Goal: Navigation & Orientation: Find specific page/section

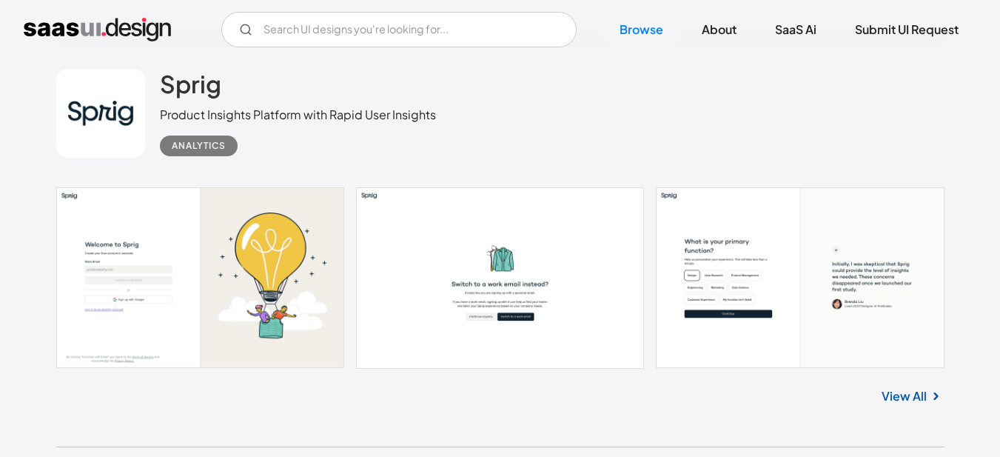
scroll to position [11256, 0]
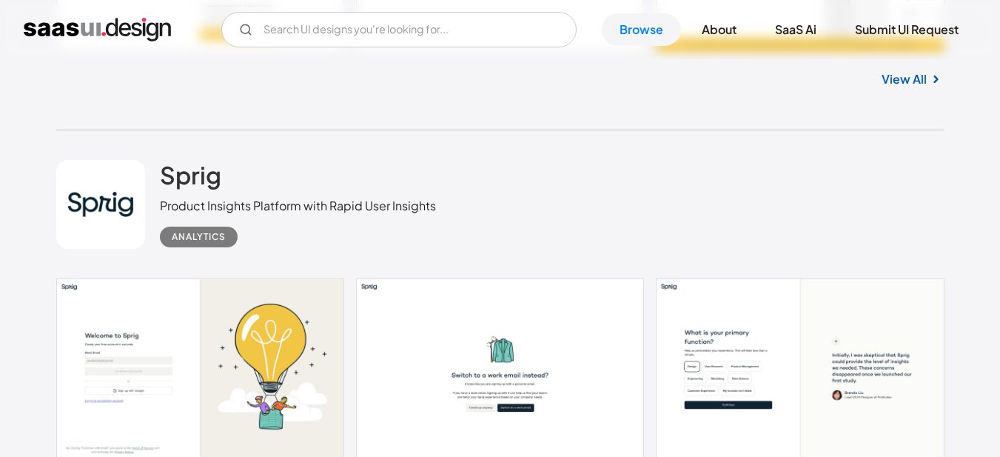
click at [917, 76] on link "View All" at bounding box center [904, 79] width 45 height 18
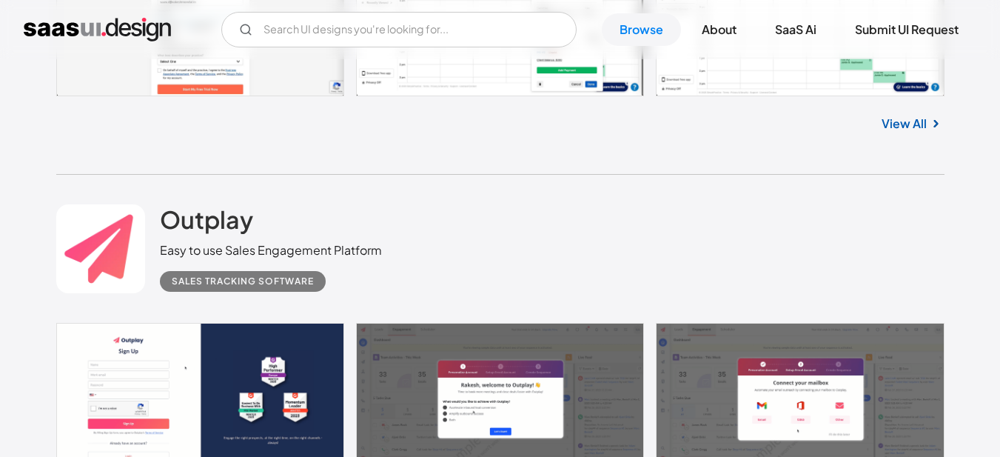
scroll to position [33818, 0]
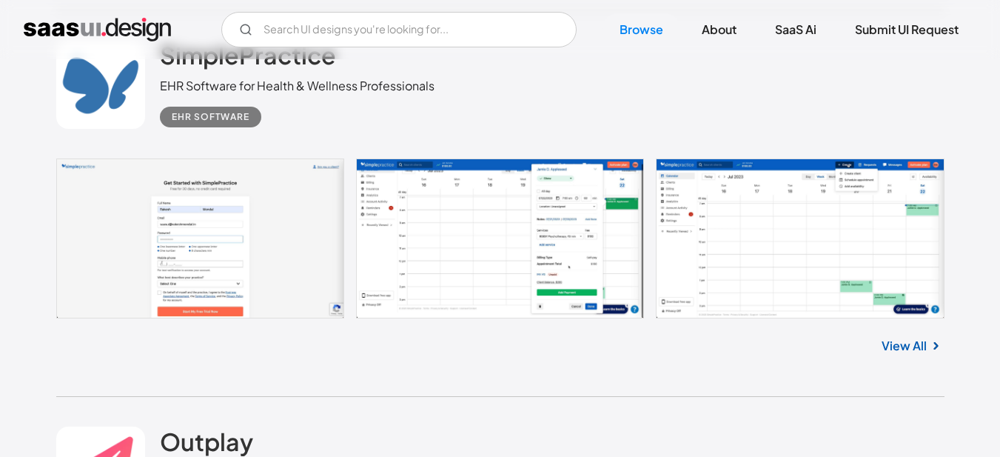
click at [916, 337] on link "View All" at bounding box center [904, 346] width 45 height 18
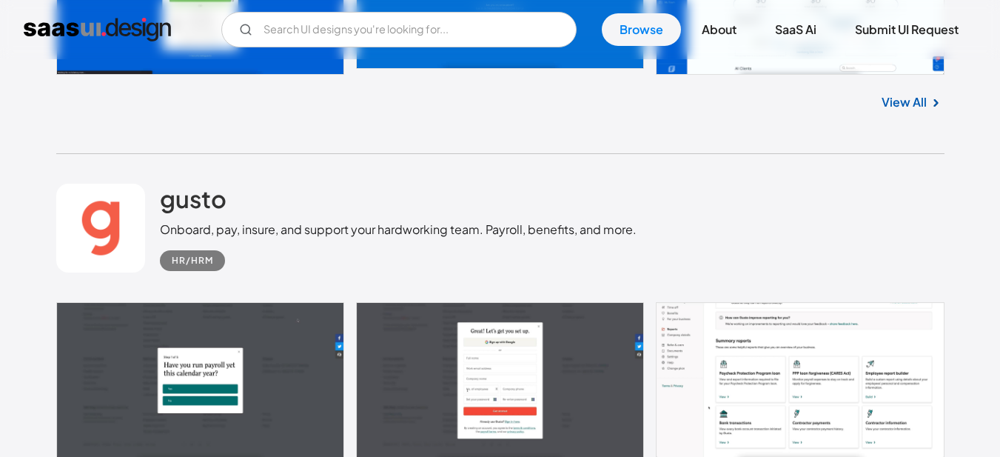
scroll to position [23830, 0]
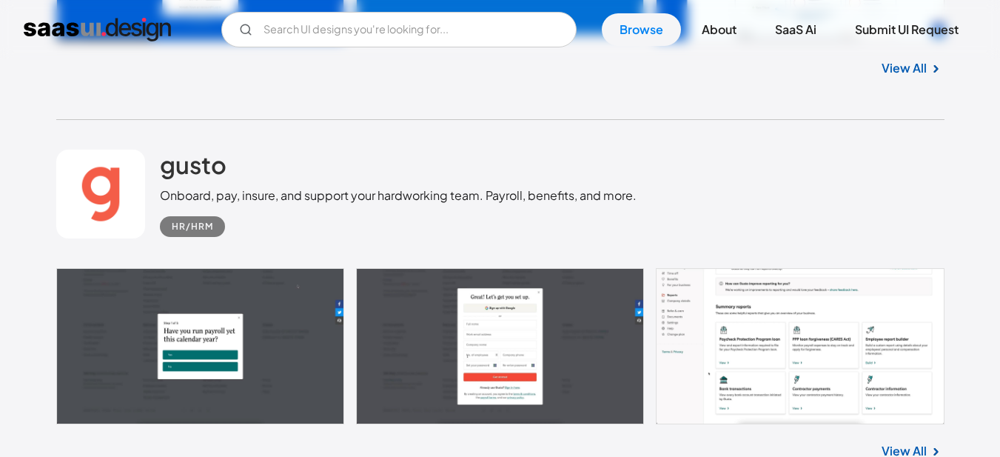
click at [906, 442] on link "View All" at bounding box center [904, 451] width 45 height 18
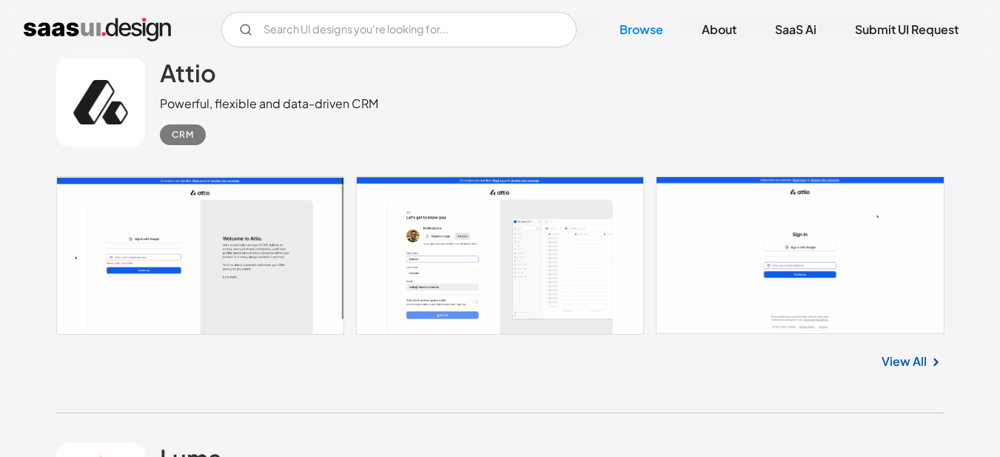
scroll to position [20053, 0]
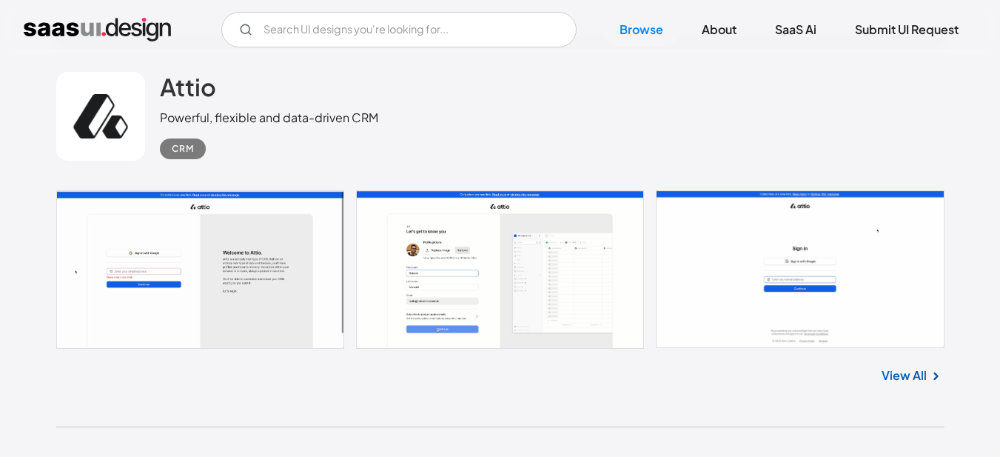
click at [917, 367] on link "View All" at bounding box center [904, 376] width 45 height 18
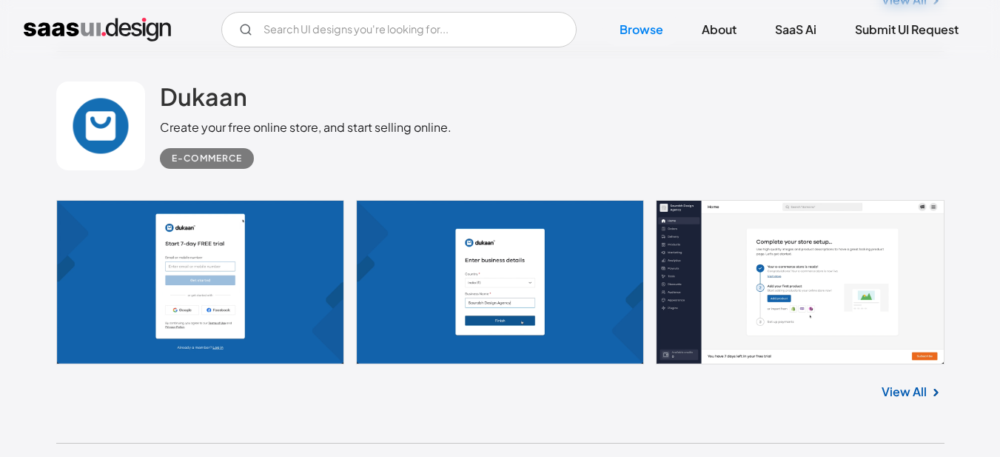
scroll to position [3546, 0]
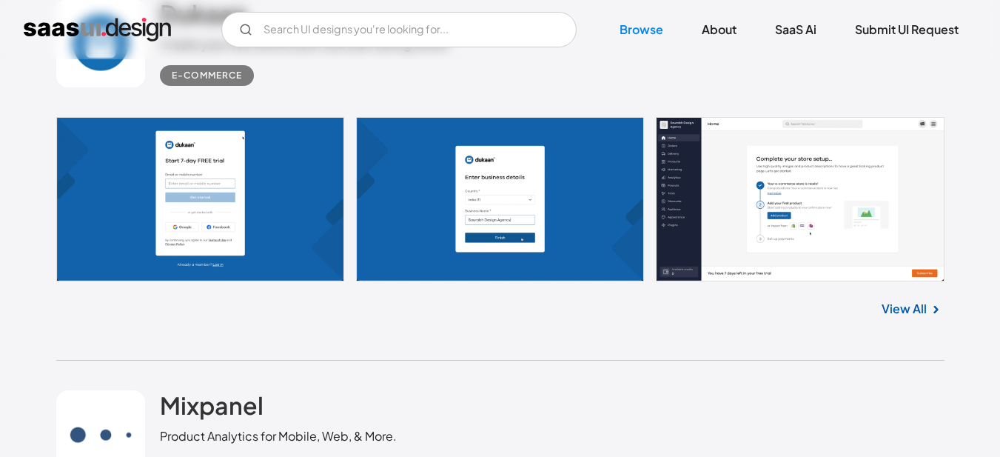
click at [895, 307] on link "View All" at bounding box center [904, 309] width 45 height 18
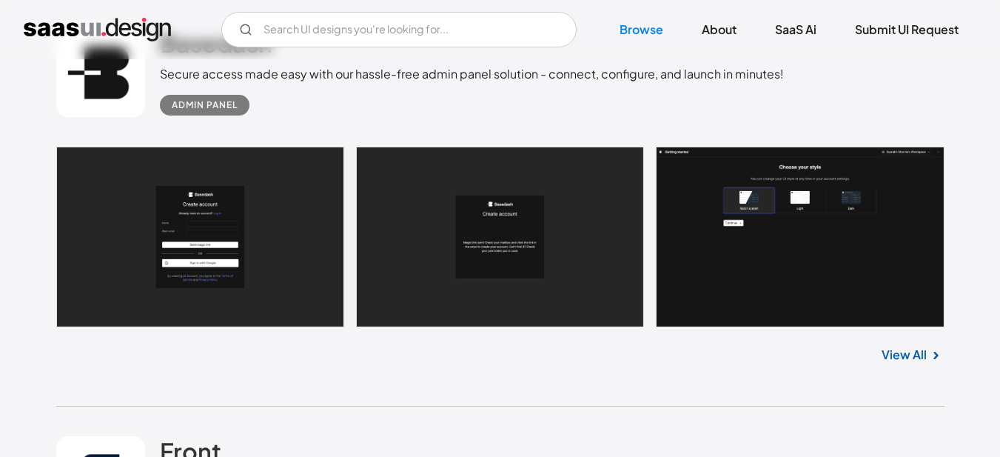
scroll to position [1037, 0]
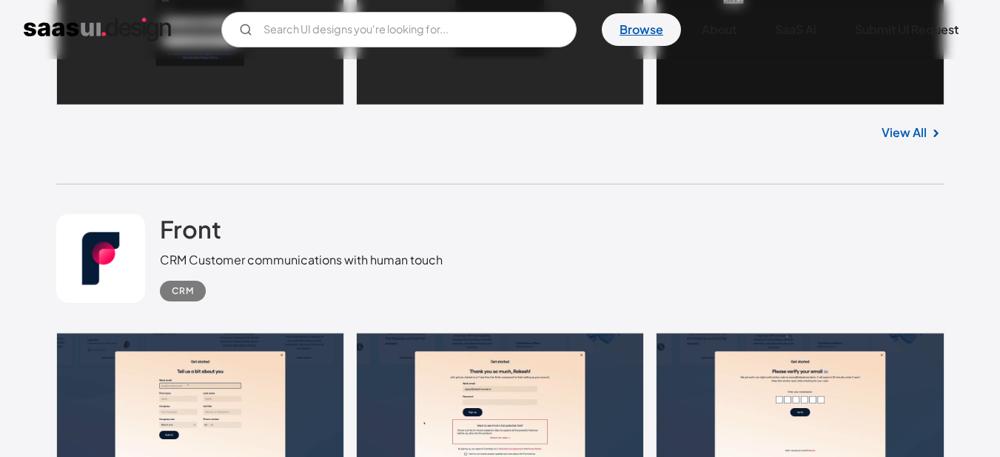
click at [657, 39] on link "Browse" at bounding box center [641, 29] width 79 height 33
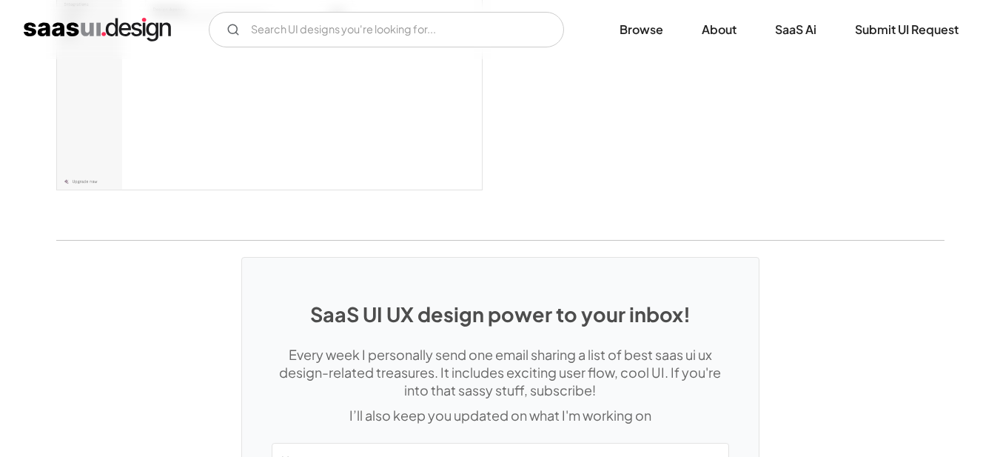
scroll to position [4221, 0]
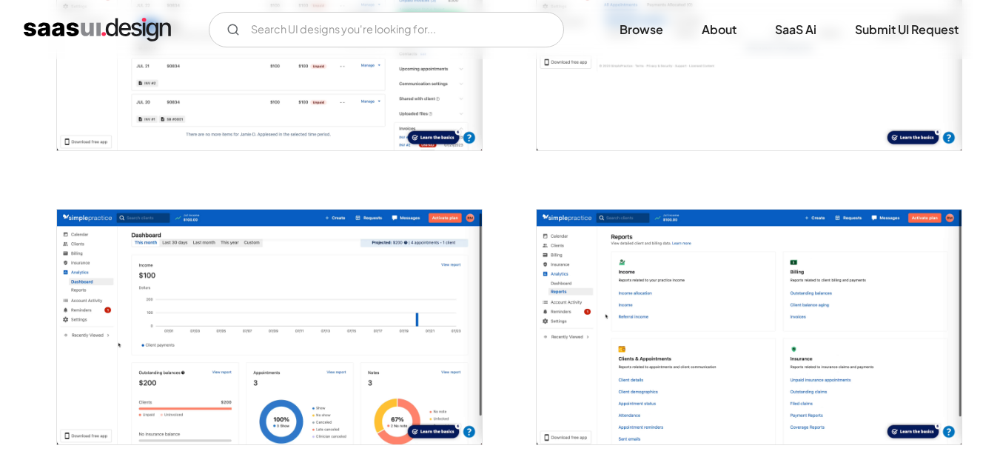
scroll to position [1925, 0]
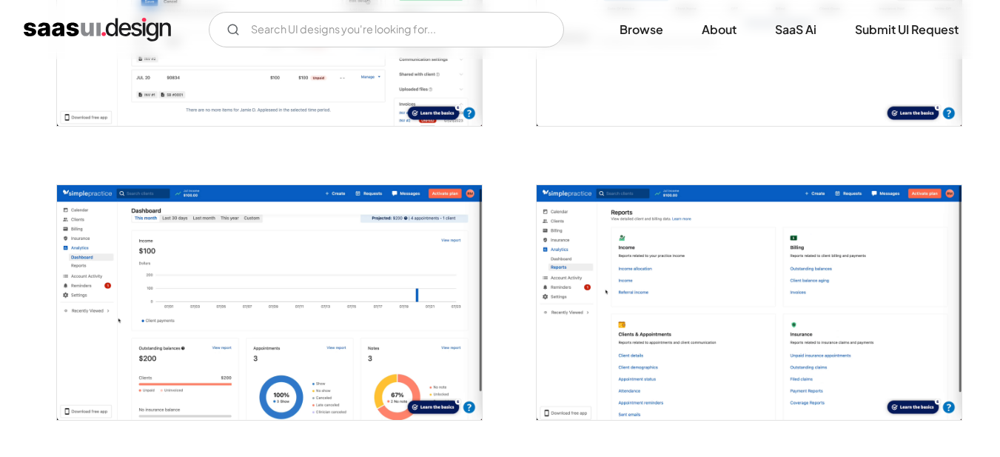
click at [318, 301] on img "open lightbox" at bounding box center [269, 302] width 425 height 235
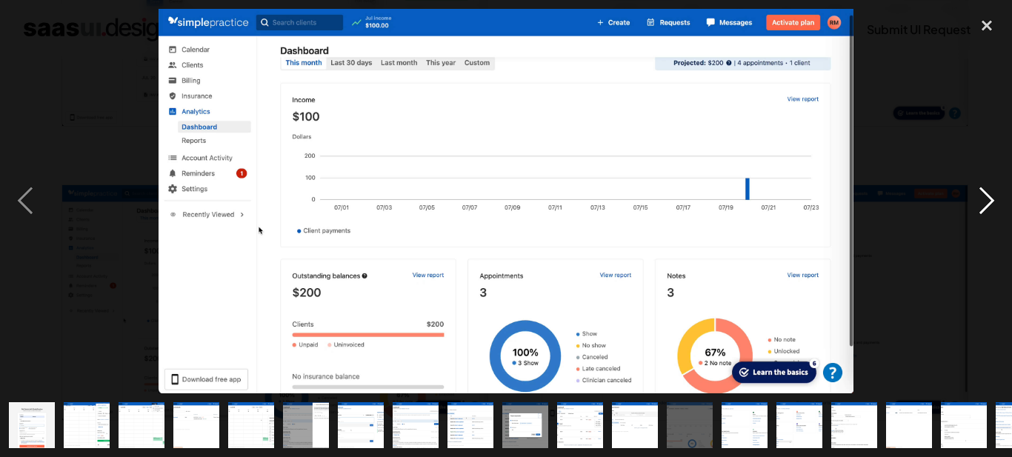
click at [1000, 195] on div "next image" at bounding box center [986, 201] width 50 height 384
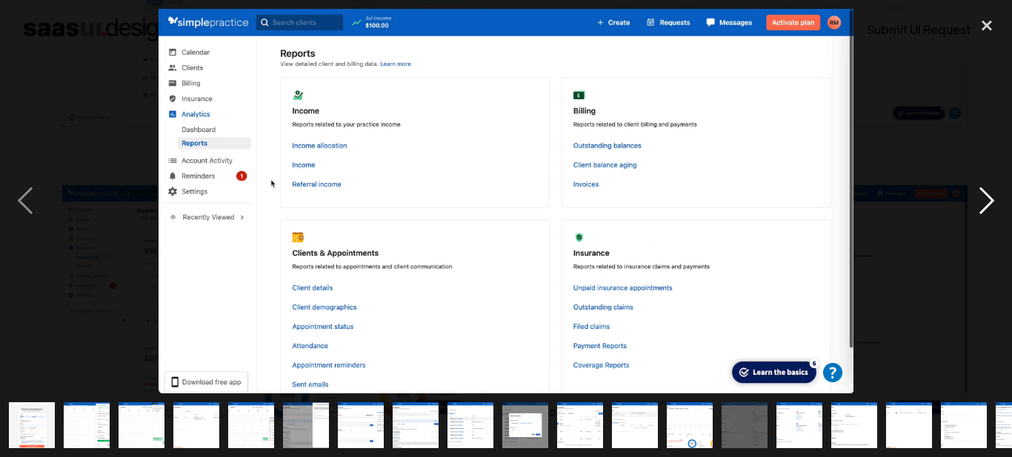
click at [989, 191] on div "next image" at bounding box center [986, 201] width 50 height 384
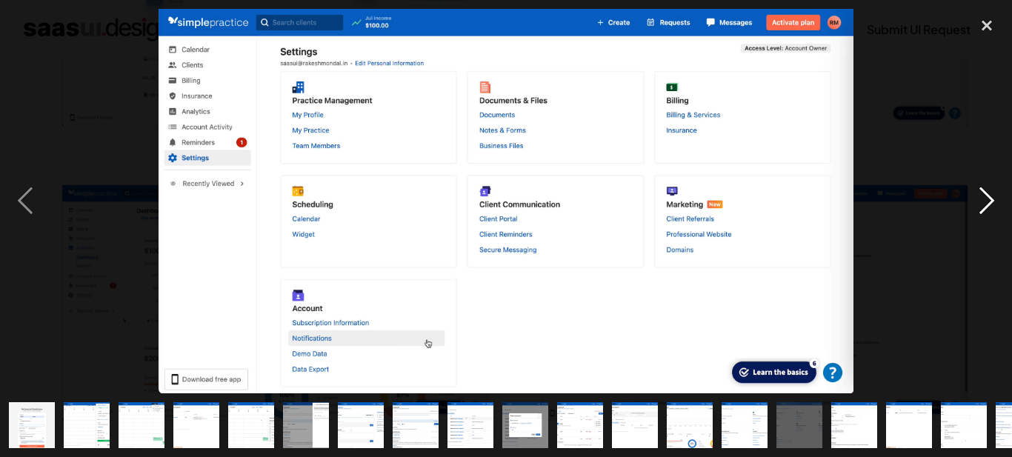
click at [987, 190] on div "next image" at bounding box center [986, 201] width 50 height 384
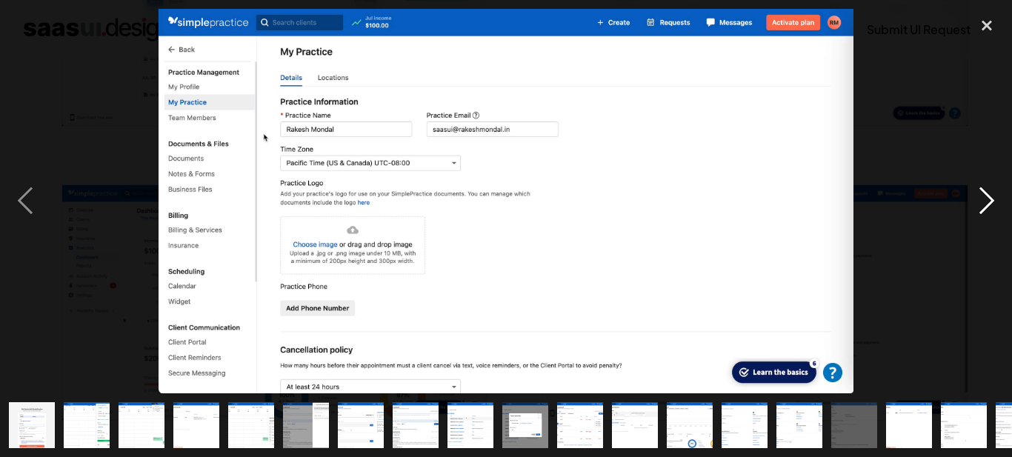
click at [967, 175] on div "next image" at bounding box center [986, 201] width 50 height 384
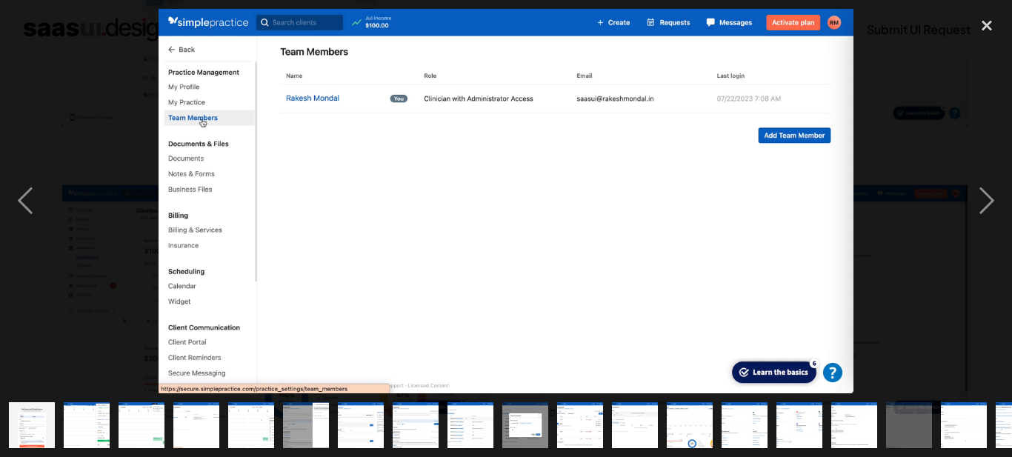
click at [953, 170] on div at bounding box center [506, 201] width 1012 height 384
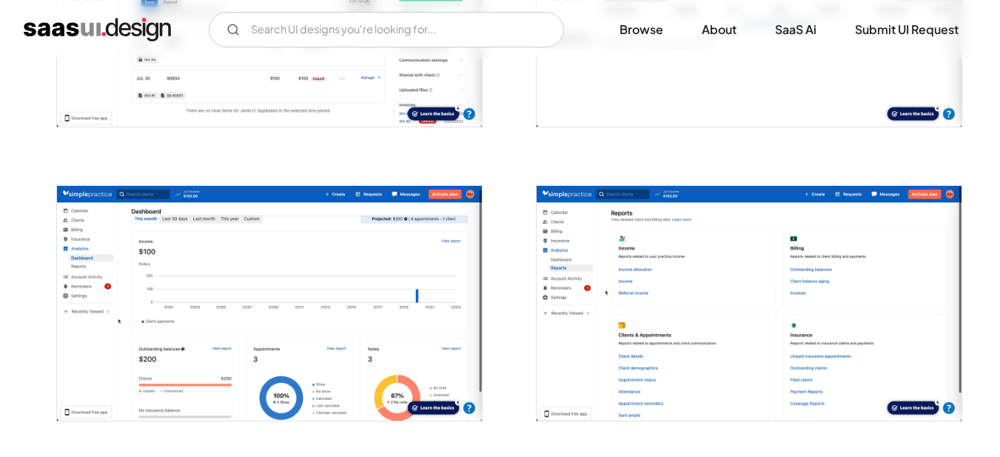
scroll to position [1777, 0]
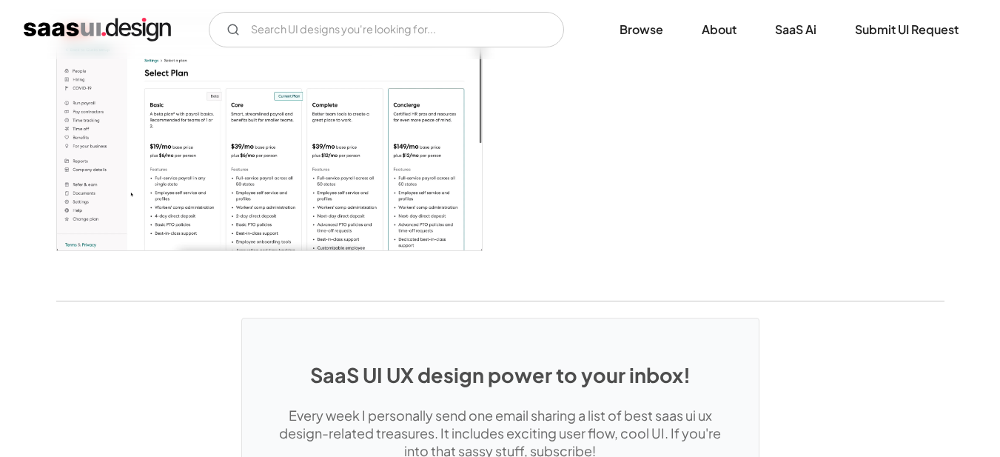
scroll to position [3702, 0]
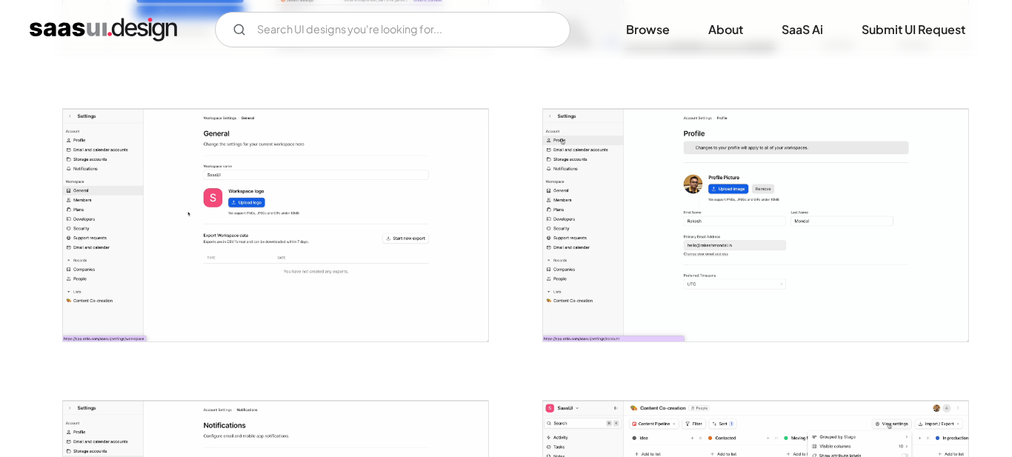
scroll to position [1407, 0]
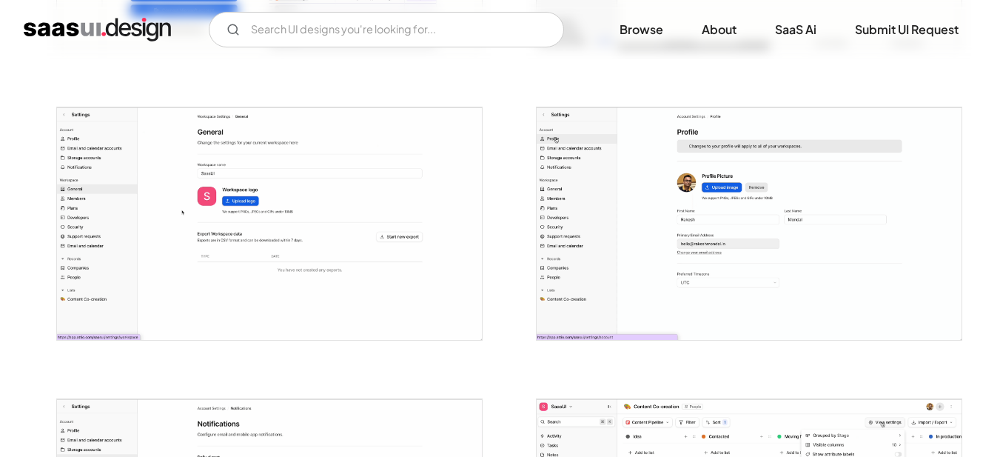
click at [334, 218] on img "open lightbox" at bounding box center [269, 223] width 425 height 233
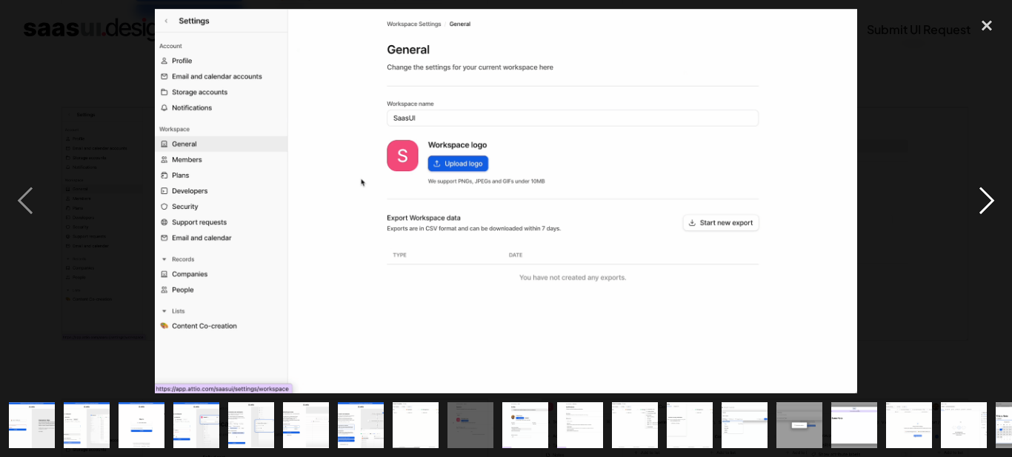
click at [979, 201] on div "next image" at bounding box center [986, 201] width 50 height 384
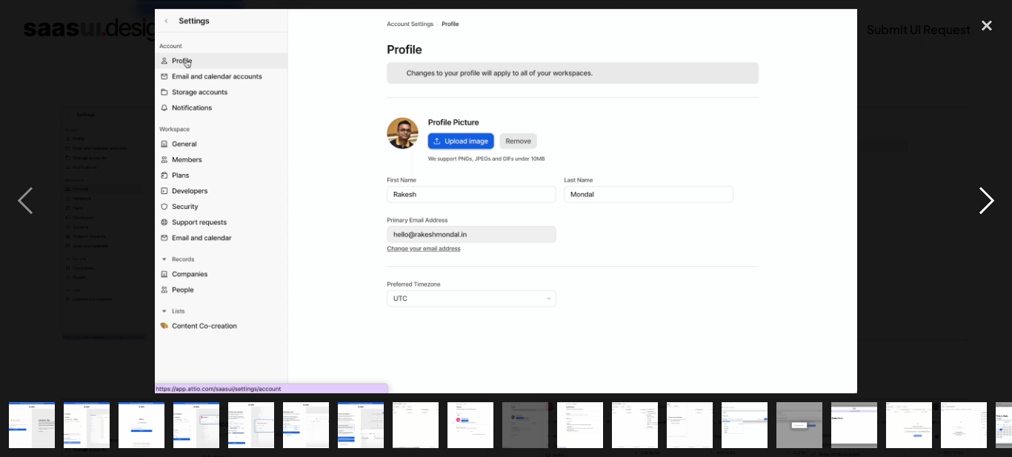
click at [980, 201] on div "next image" at bounding box center [986, 201] width 50 height 384
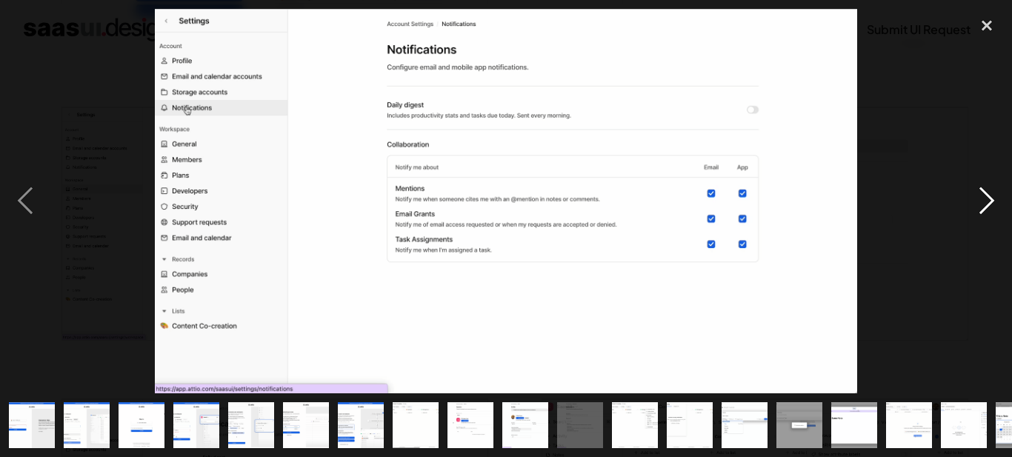
click at [979, 201] on div "next image" at bounding box center [986, 201] width 50 height 384
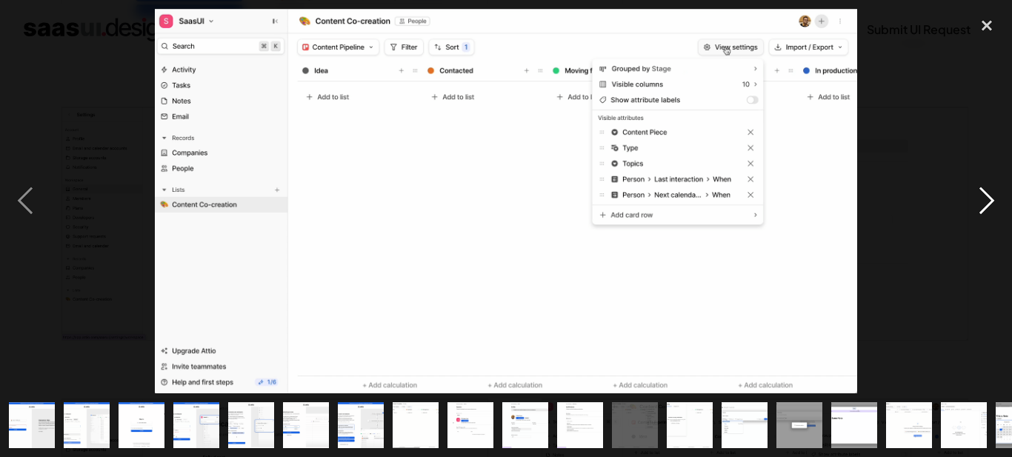
click at [978, 201] on div "next image" at bounding box center [986, 201] width 50 height 384
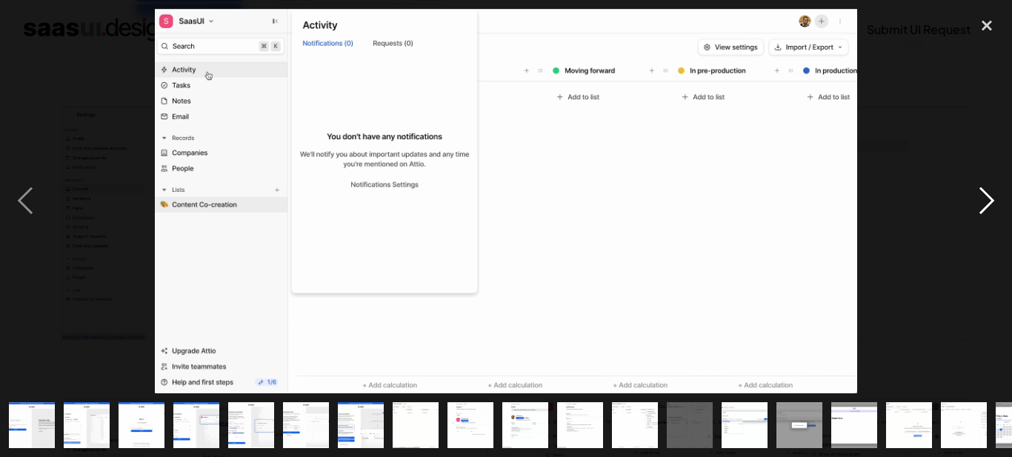
click at [977, 201] on div "next image" at bounding box center [986, 201] width 50 height 384
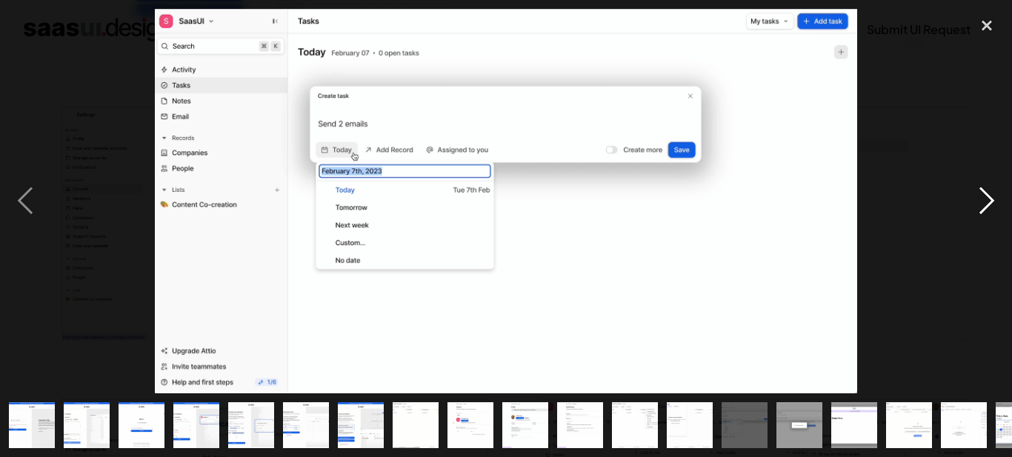
click at [976, 201] on div "next image" at bounding box center [986, 201] width 50 height 384
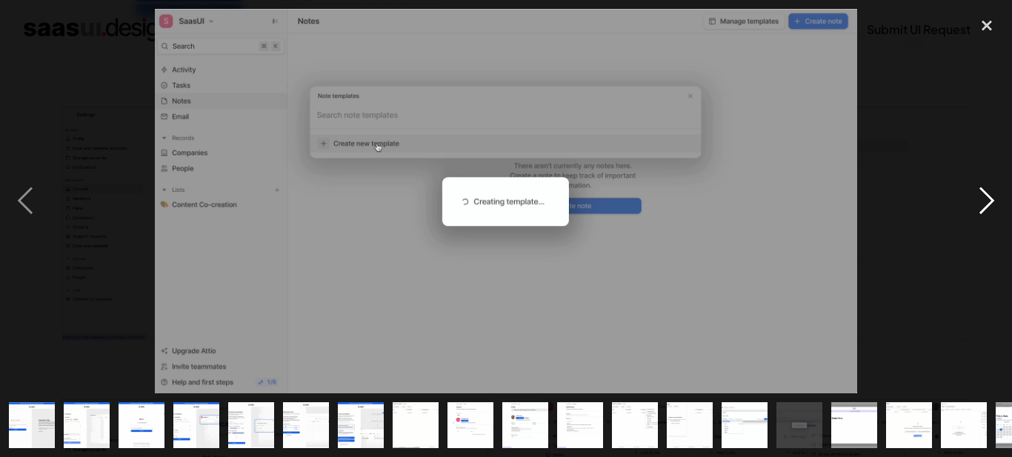
click at [974, 201] on div "next image" at bounding box center [986, 201] width 50 height 384
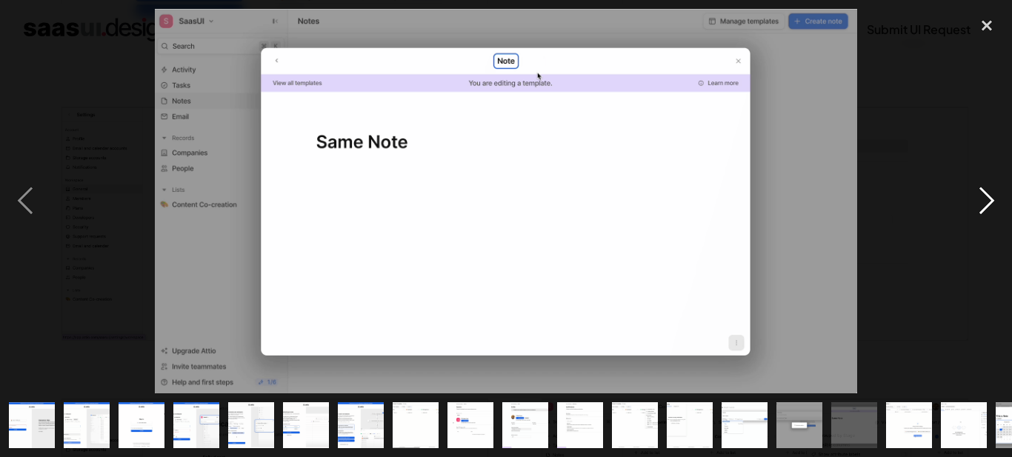
click at [974, 201] on div "next image" at bounding box center [986, 201] width 50 height 384
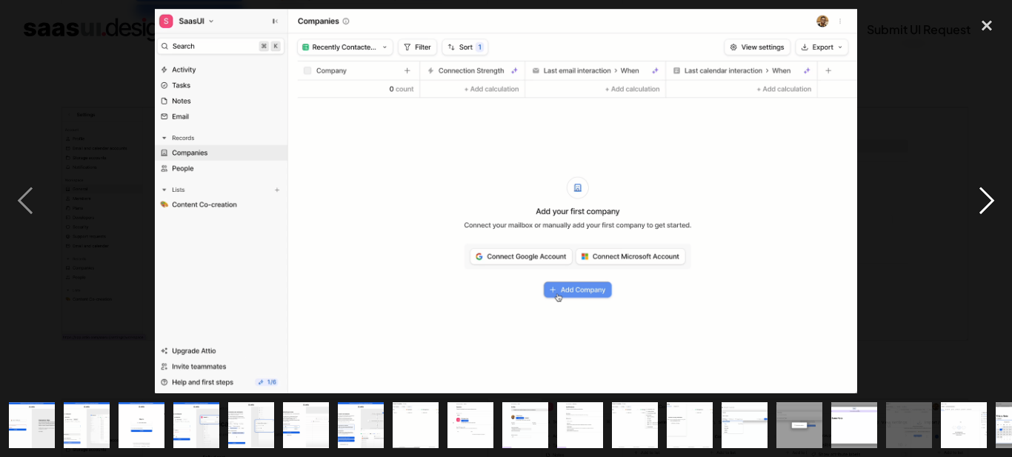
click at [974, 201] on div "next image" at bounding box center [986, 201] width 50 height 384
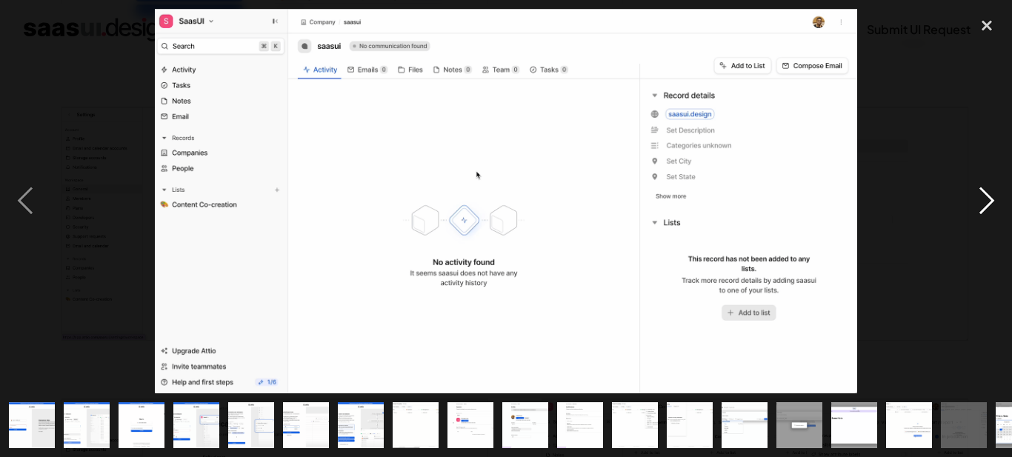
click at [974, 201] on div "next image" at bounding box center [986, 201] width 50 height 384
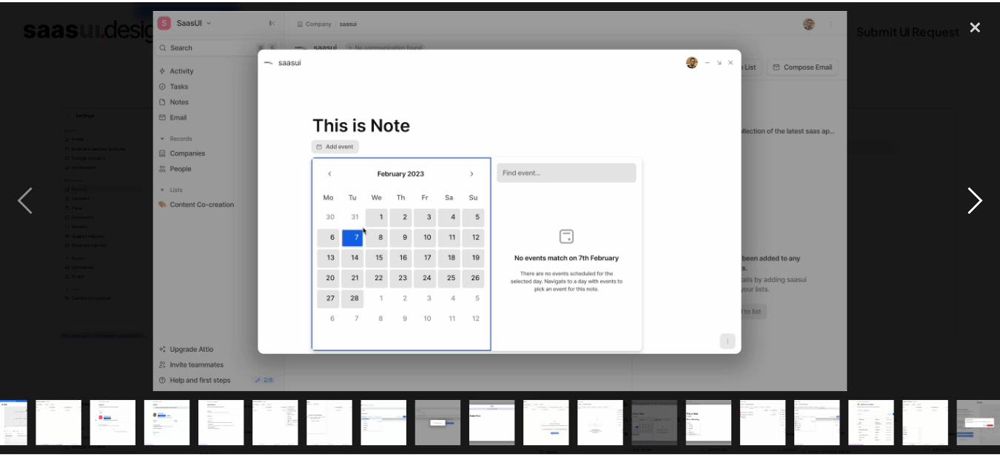
scroll to position [0, 367]
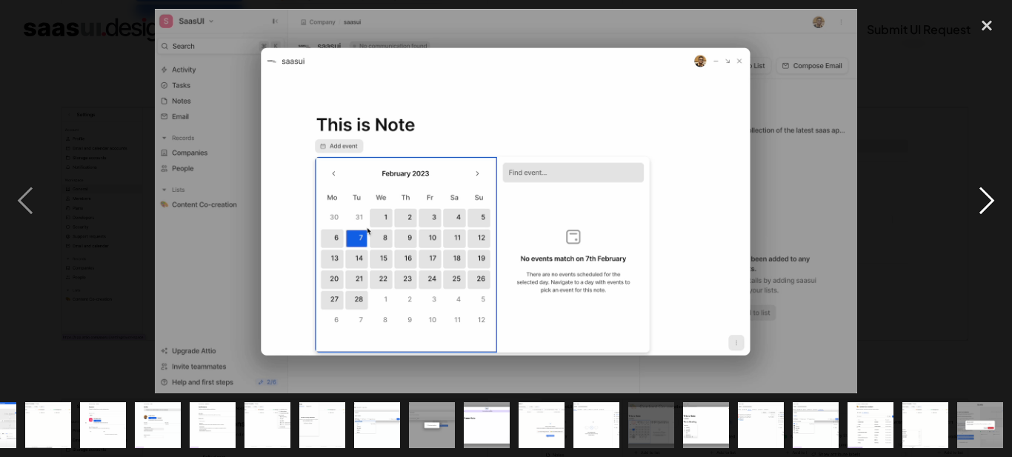
click at [970, 200] on div "next image" at bounding box center [986, 201] width 50 height 384
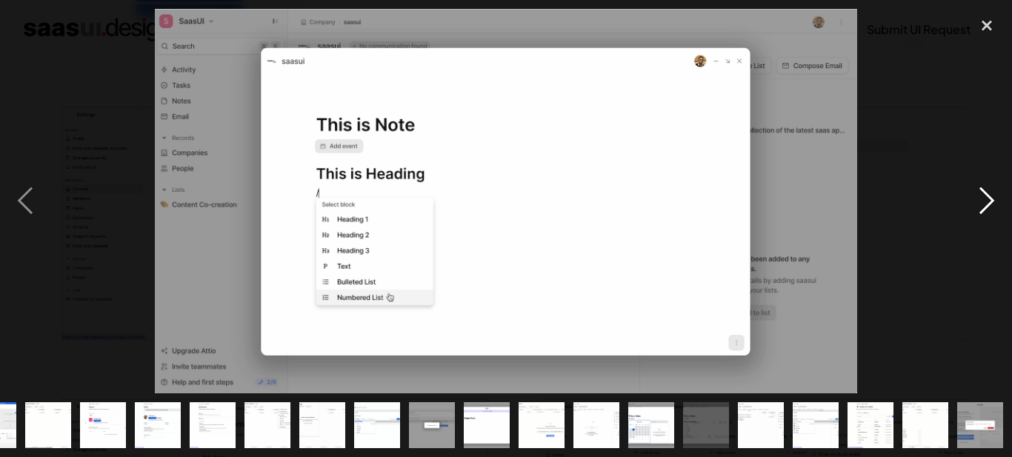
click at [970, 200] on div "next image" at bounding box center [986, 201] width 50 height 384
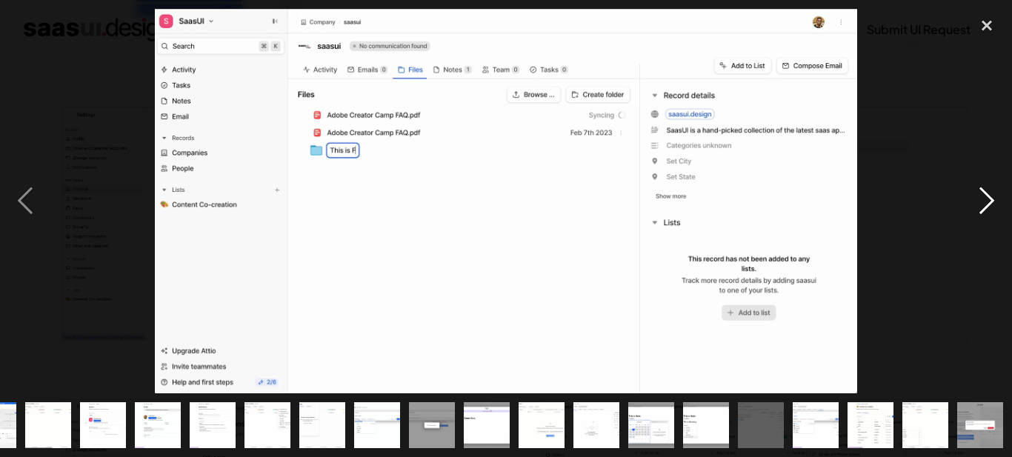
click at [970, 200] on div "next image" at bounding box center [986, 201] width 50 height 384
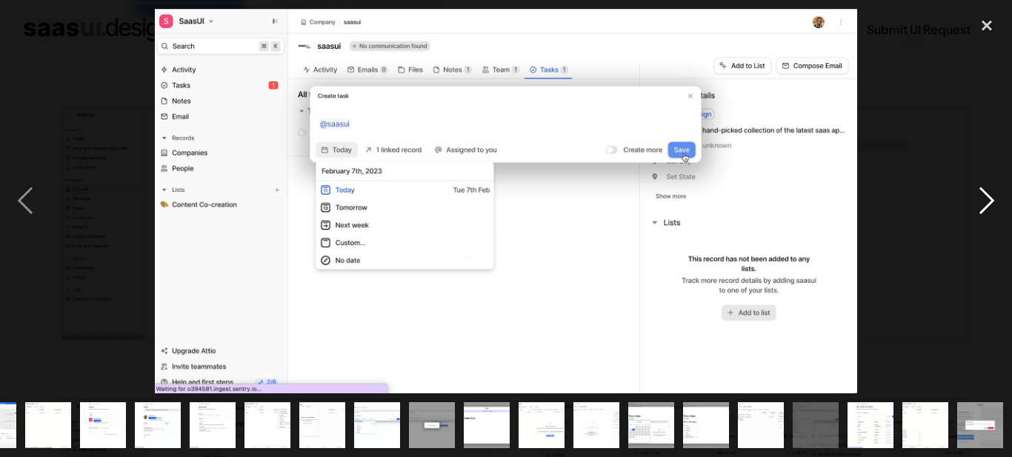
click at [970, 200] on div "next image" at bounding box center [986, 201] width 50 height 384
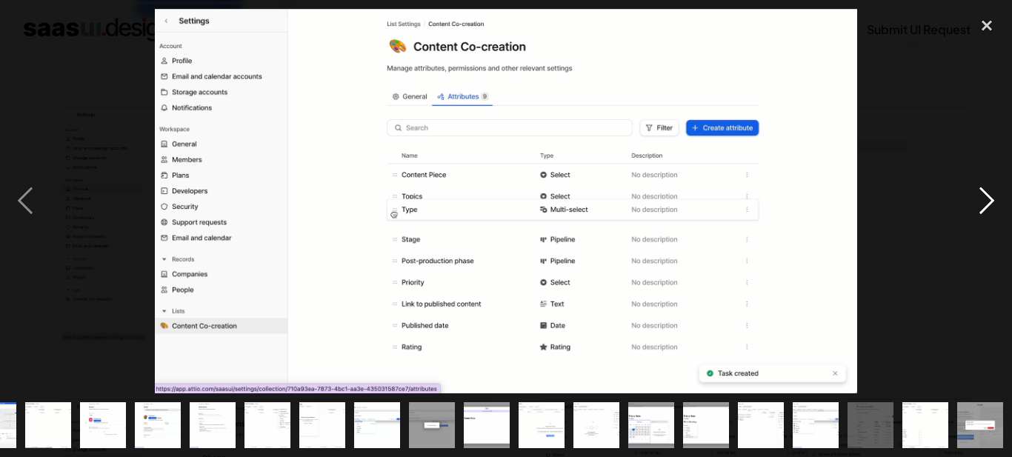
click at [969, 200] on div "next image" at bounding box center [986, 201] width 50 height 384
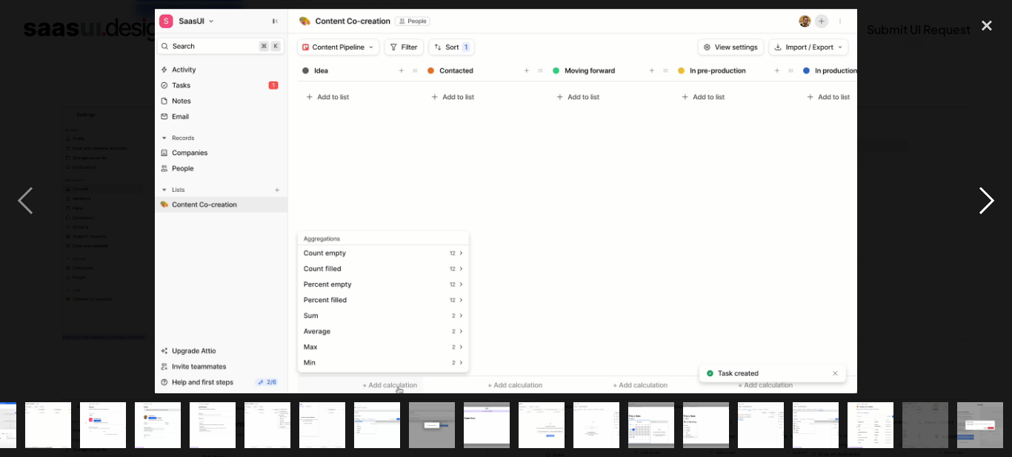
click at [969, 198] on div "next image" at bounding box center [986, 201] width 50 height 384
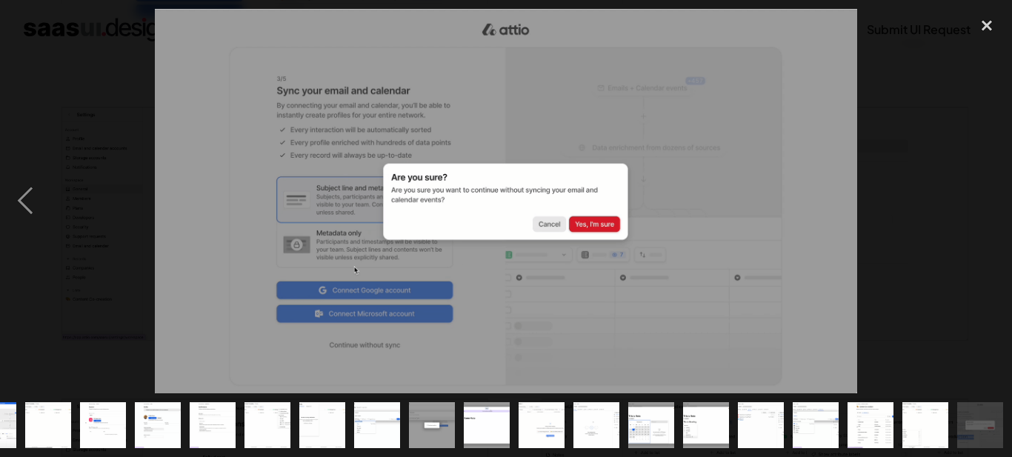
click at [969, 198] on div "next image" at bounding box center [986, 201] width 50 height 384
click at [989, 19] on div "close lightbox" at bounding box center [986, 25] width 50 height 33
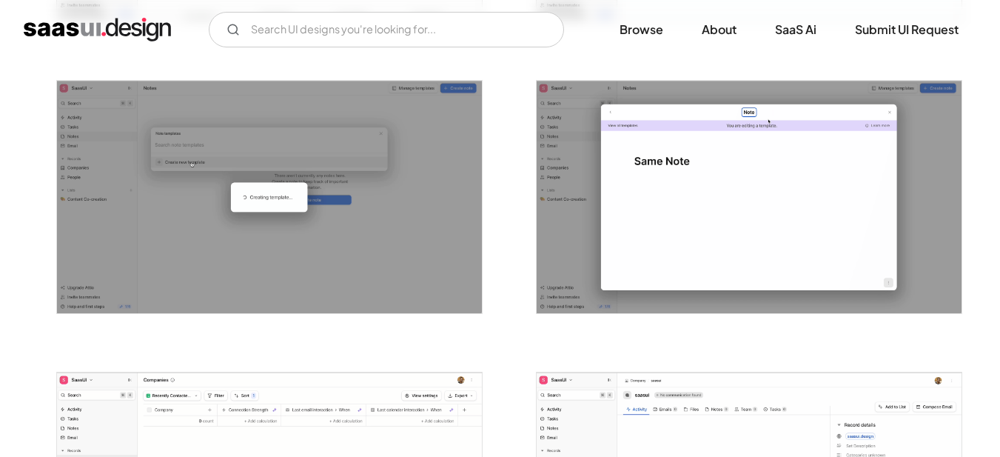
scroll to position [2296, 0]
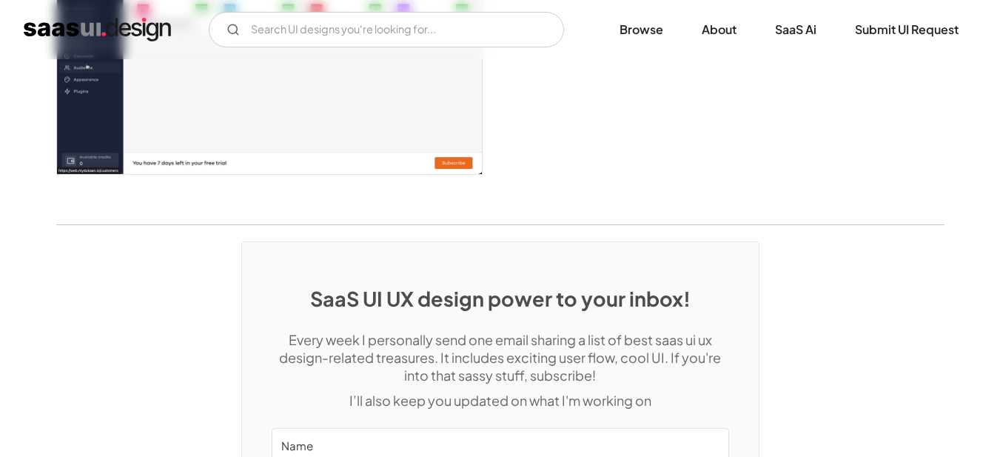
scroll to position [2962, 0]
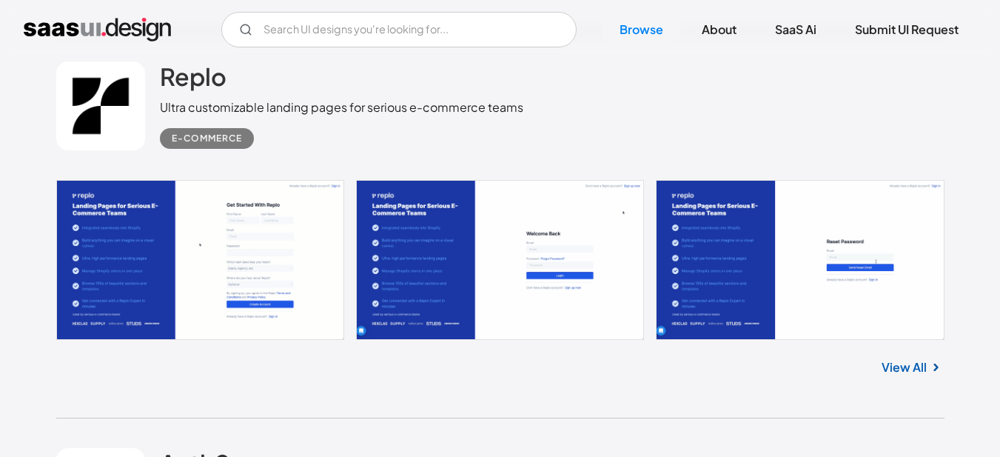
scroll to position [4221, 0]
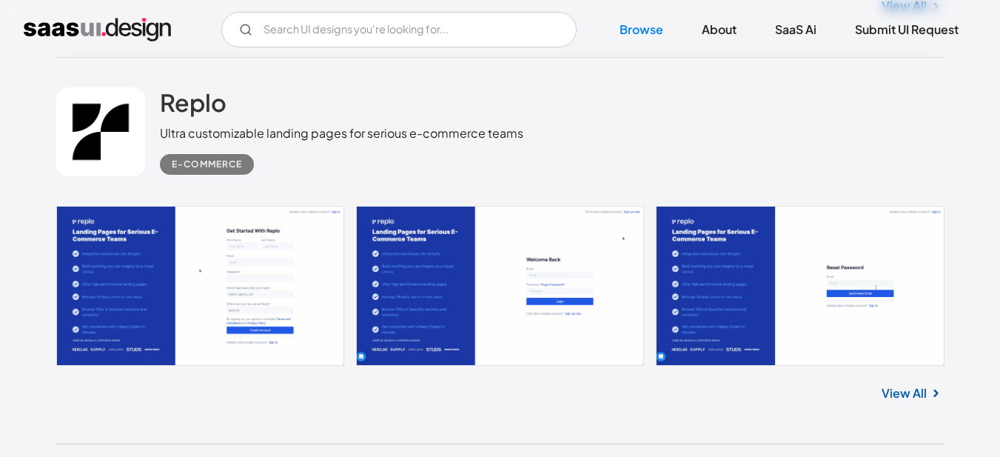
click at [919, 393] on link "View All" at bounding box center [904, 393] width 45 height 18
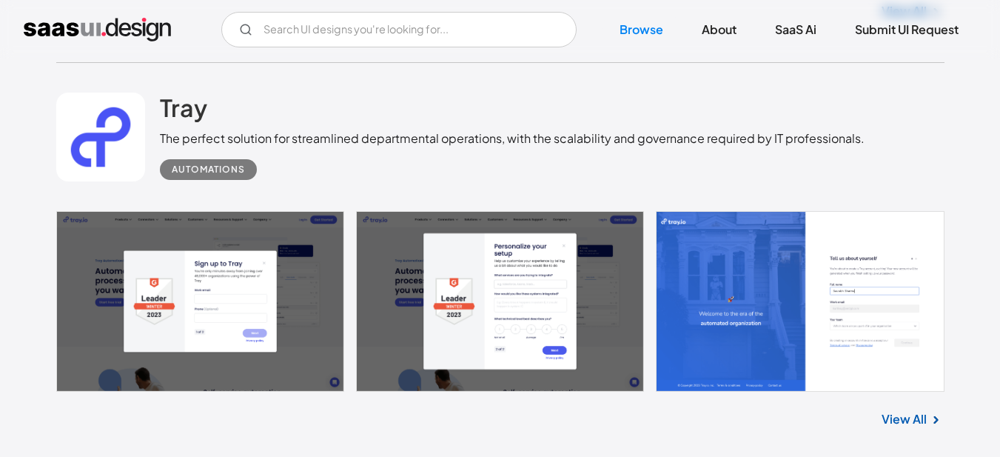
scroll to position [5776, 0]
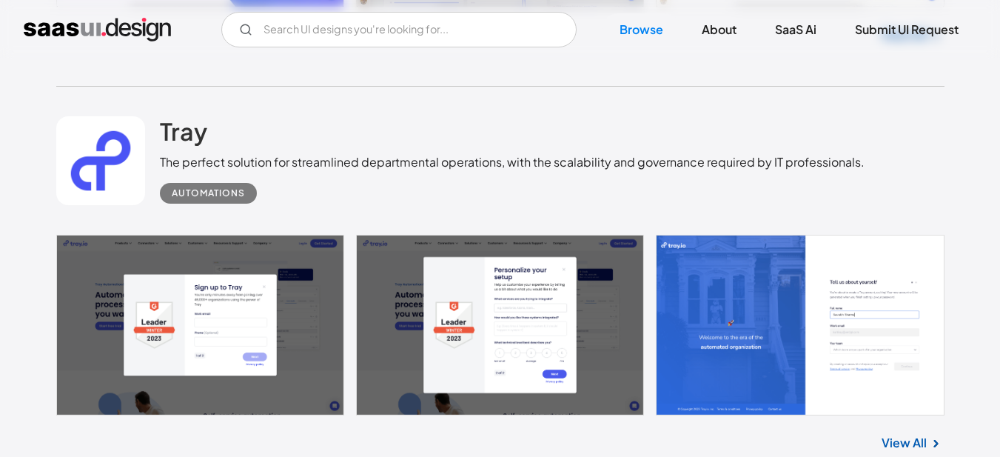
click at [924, 444] on link "View All" at bounding box center [904, 443] width 45 height 18
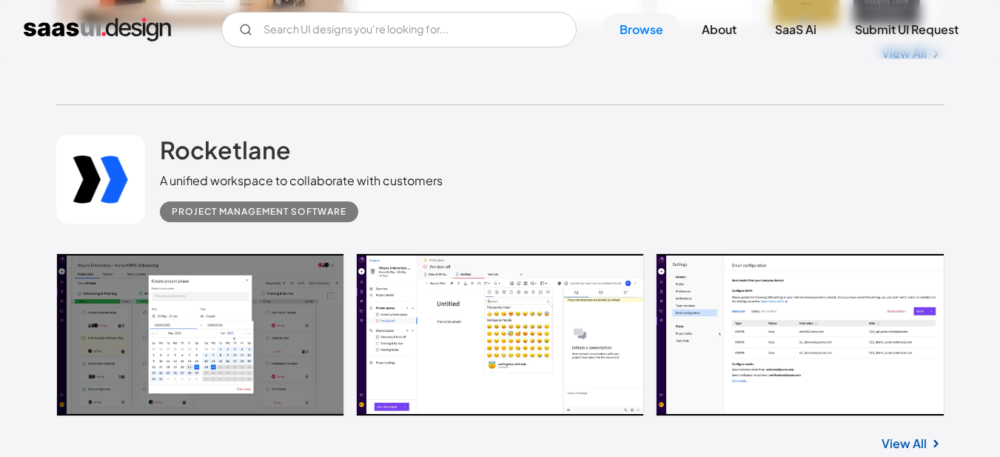
scroll to position [7035, 0]
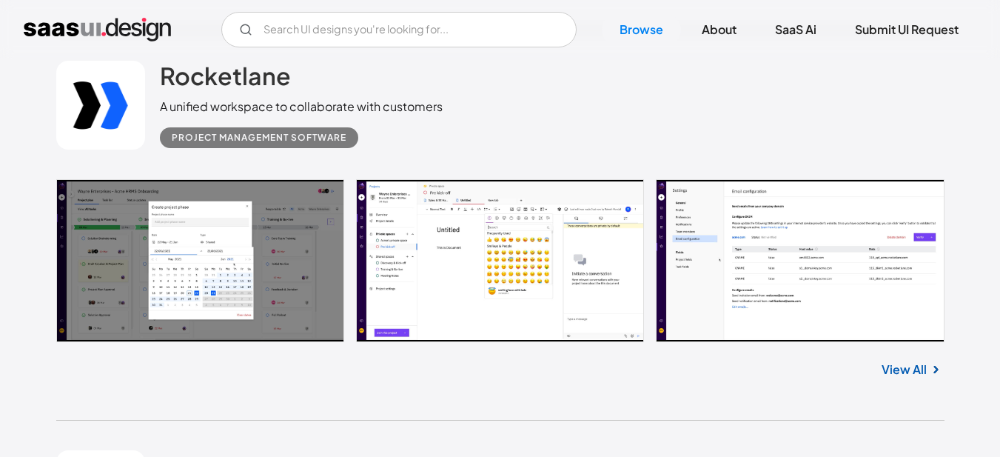
click at [891, 370] on link "View All" at bounding box center [904, 370] width 45 height 18
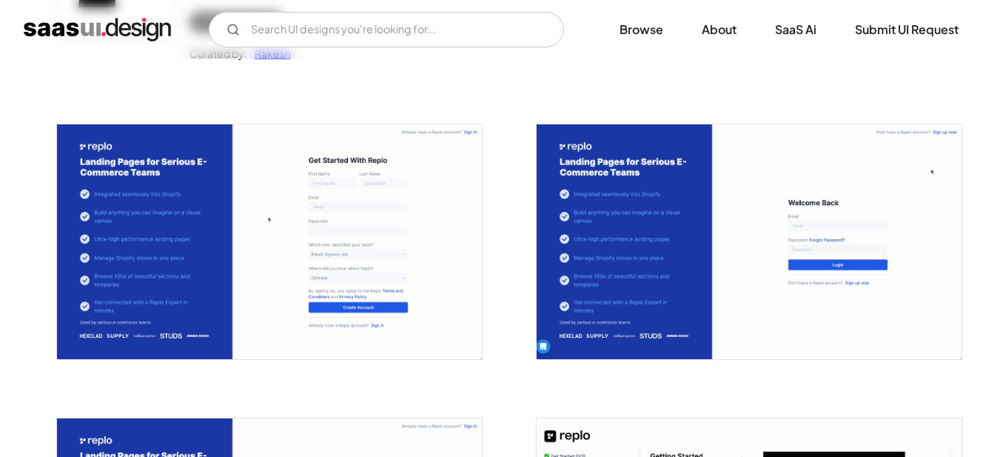
scroll to position [222, 0]
click at [285, 273] on img "open lightbox" at bounding box center [269, 241] width 425 height 235
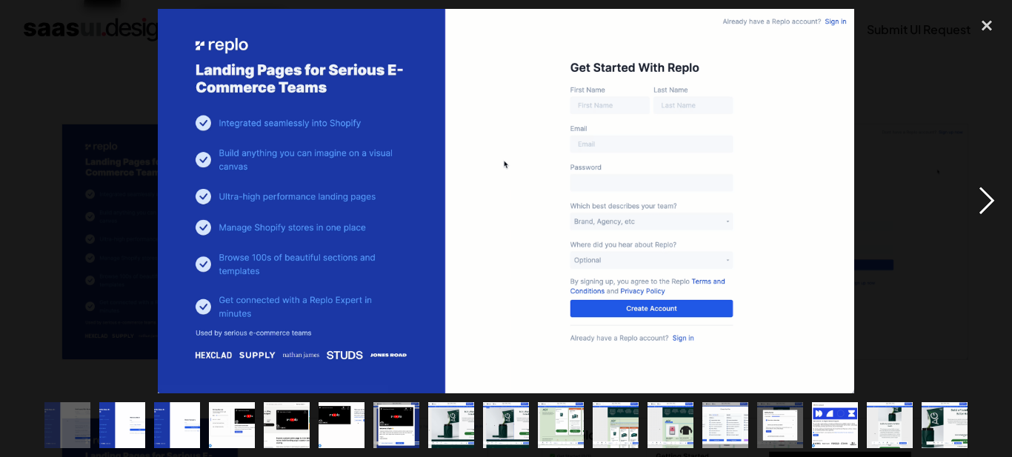
click at [989, 204] on div "next image" at bounding box center [986, 201] width 50 height 384
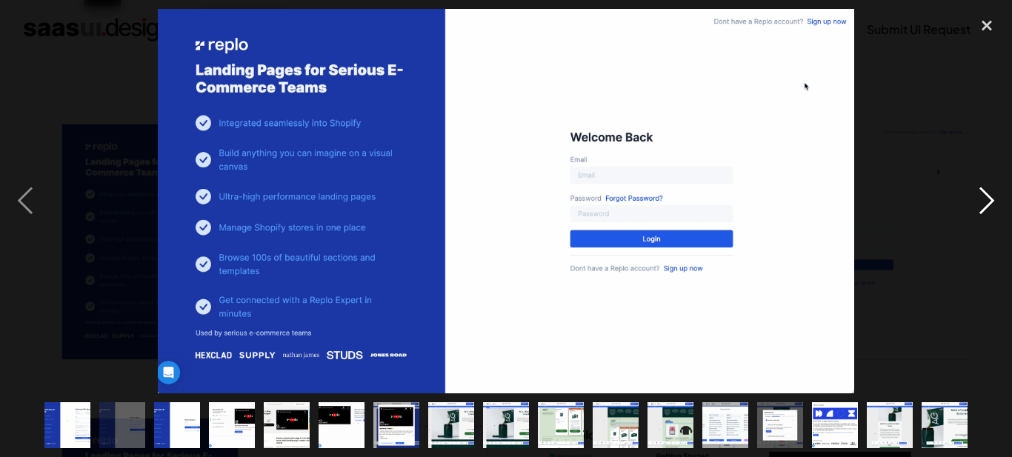
click at [989, 204] on div "next image" at bounding box center [986, 201] width 50 height 384
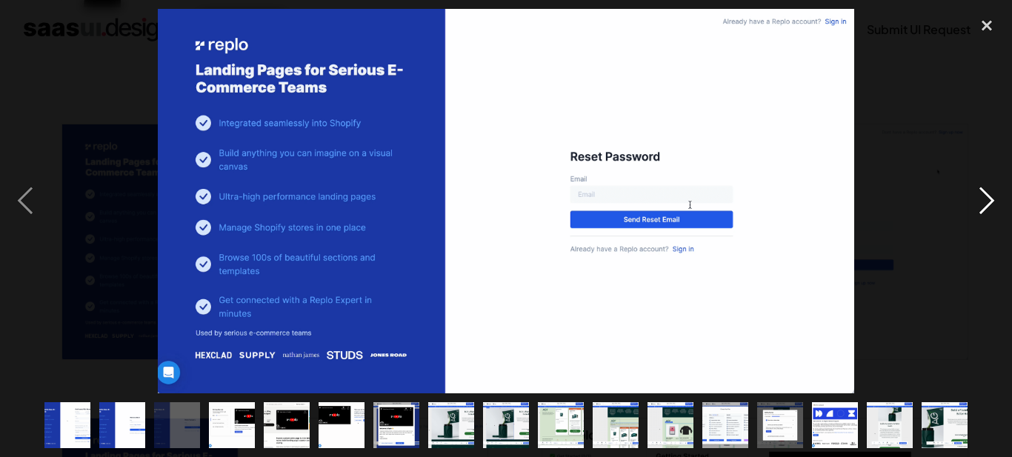
click at [987, 202] on div "next image" at bounding box center [986, 201] width 50 height 384
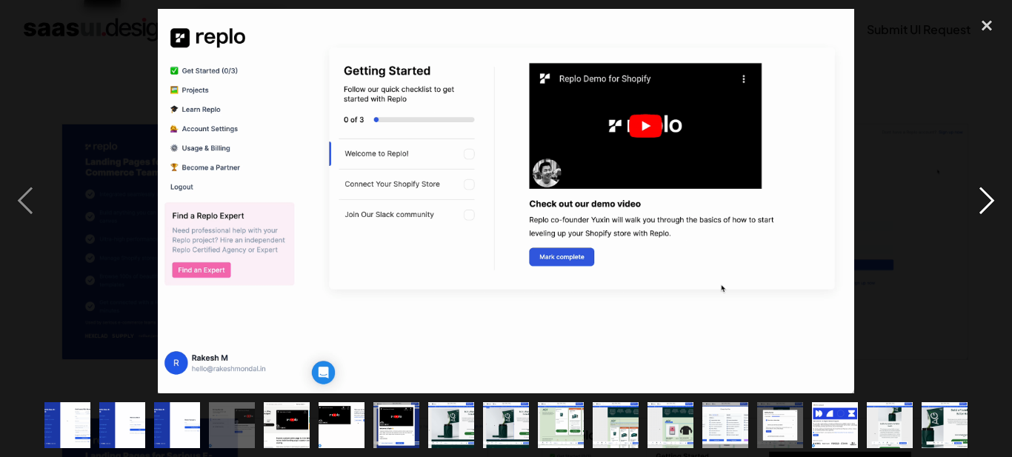
click at [987, 202] on div "next image" at bounding box center [986, 201] width 50 height 384
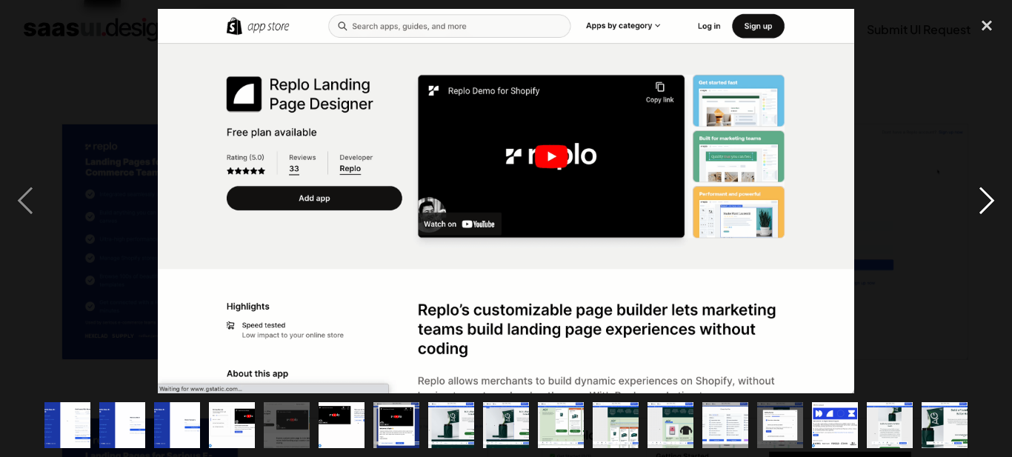
click at [980, 202] on div "next image" at bounding box center [986, 201] width 50 height 384
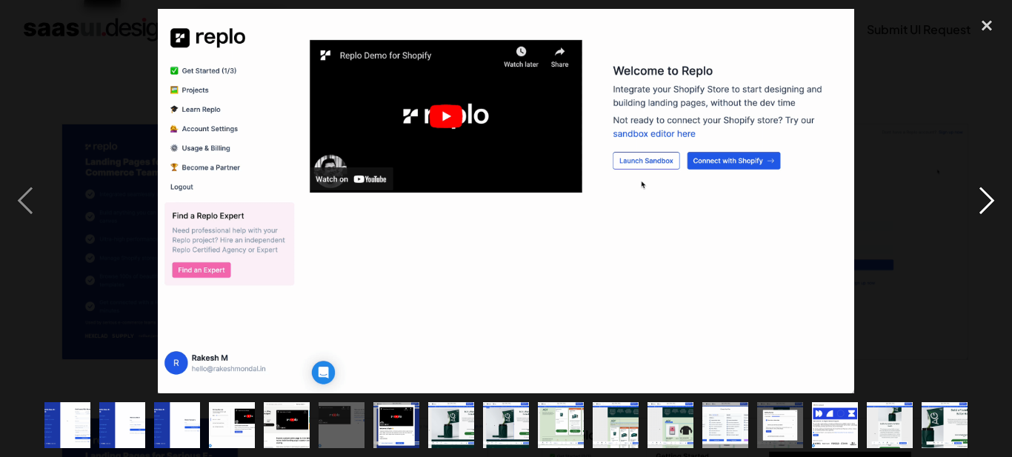
click at [980, 202] on div "next image" at bounding box center [986, 201] width 50 height 384
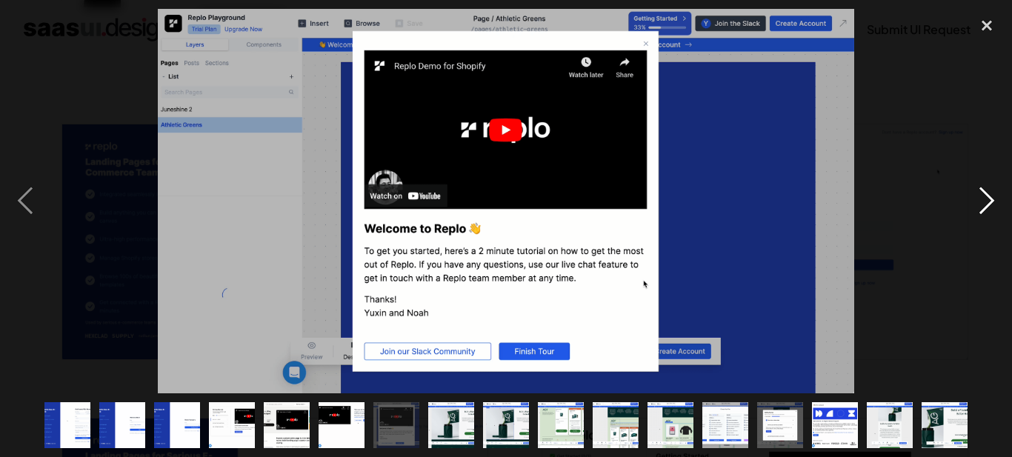
click at [979, 202] on div "next image" at bounding box center [986, 201] width 50 height 384
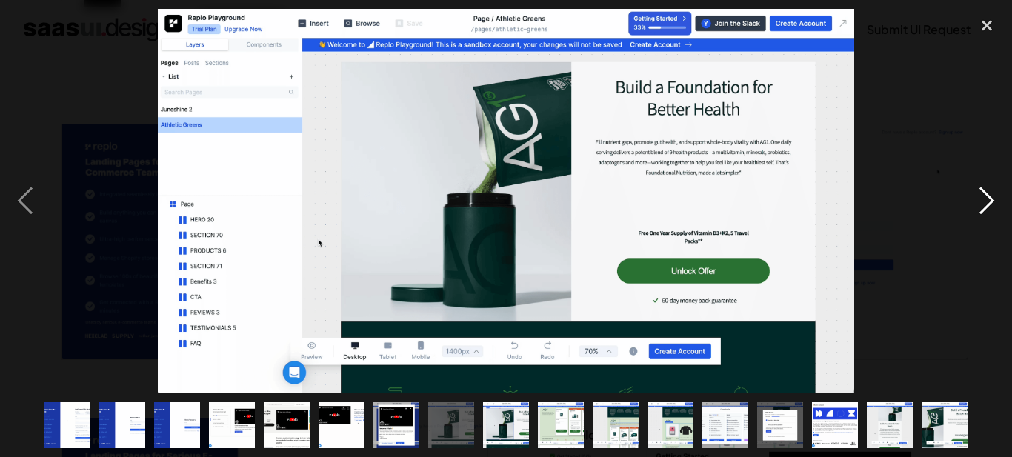
click at [979, 202] on div "next image" at bounding box center [986, 201] width 50 height 384
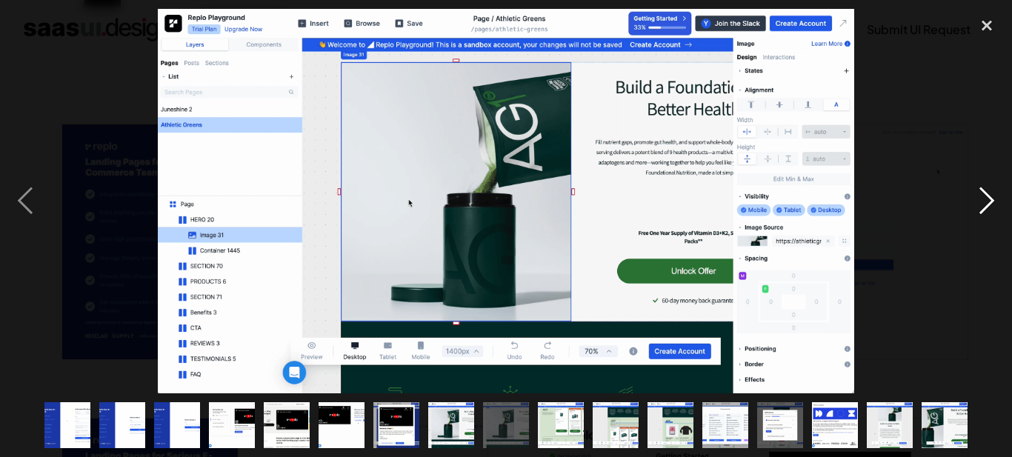
click at [977, 201] on div "next image" at bounding box center [986, 201] width 50 height 384
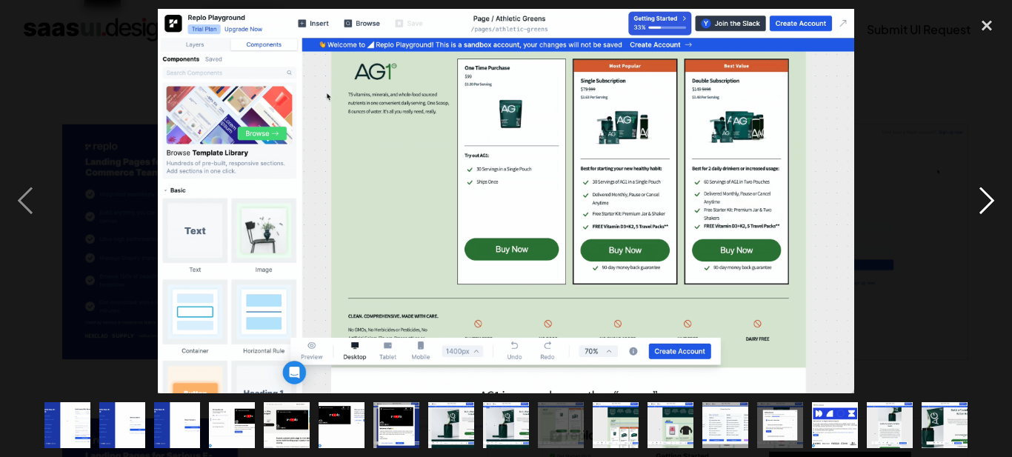
click at [977, 201] on div "next image" at bounding box center [986, 201] width 50 height 384
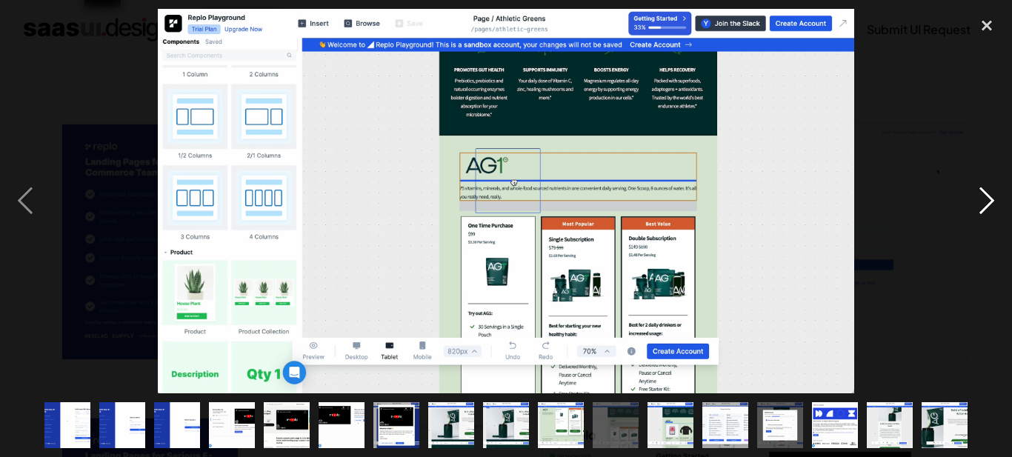
click at [977, 201] on div "next image" at bounding box center [986, 201] width 50 height 384
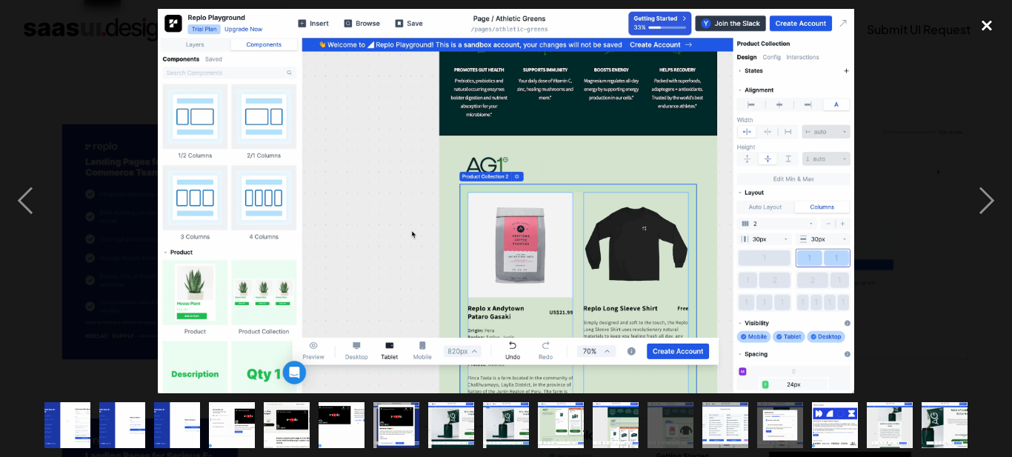
click at [986, 21] on div "close lightbox" at bounding box center [986, 25] width 50 height 33
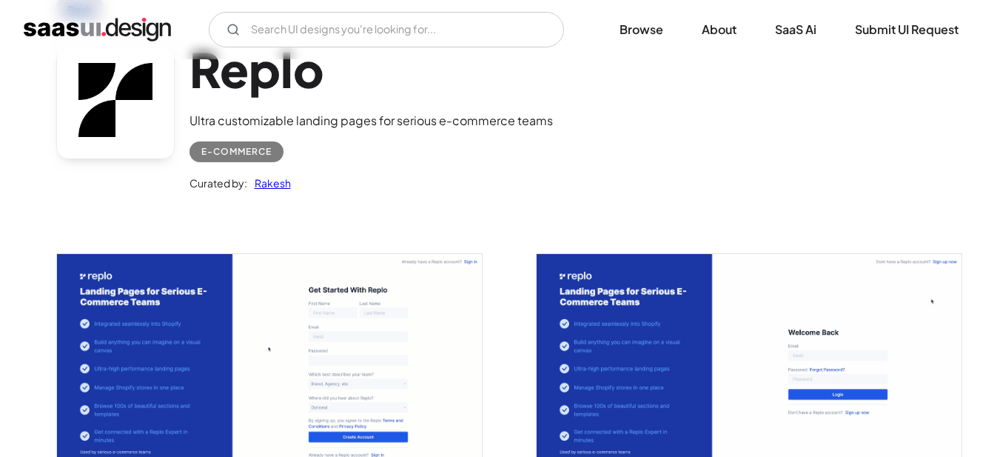
scroll to position [74, 0]
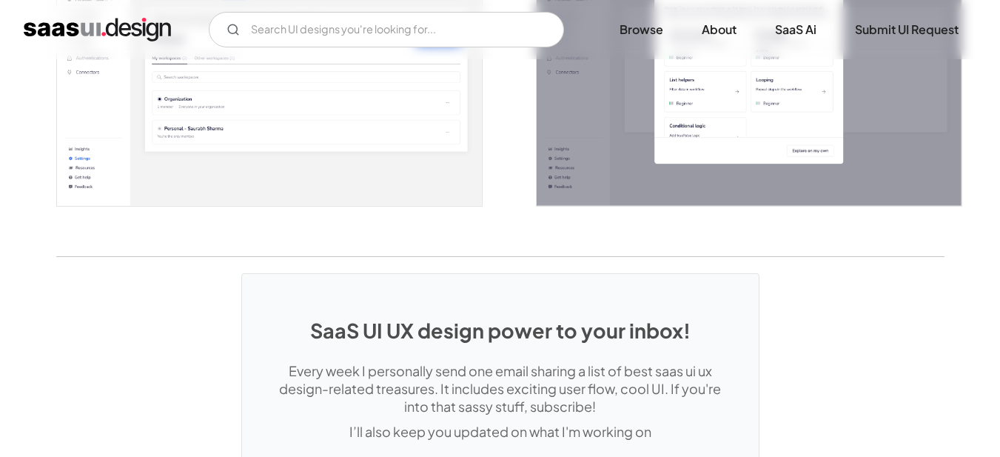
scroll to position [3332, 0]
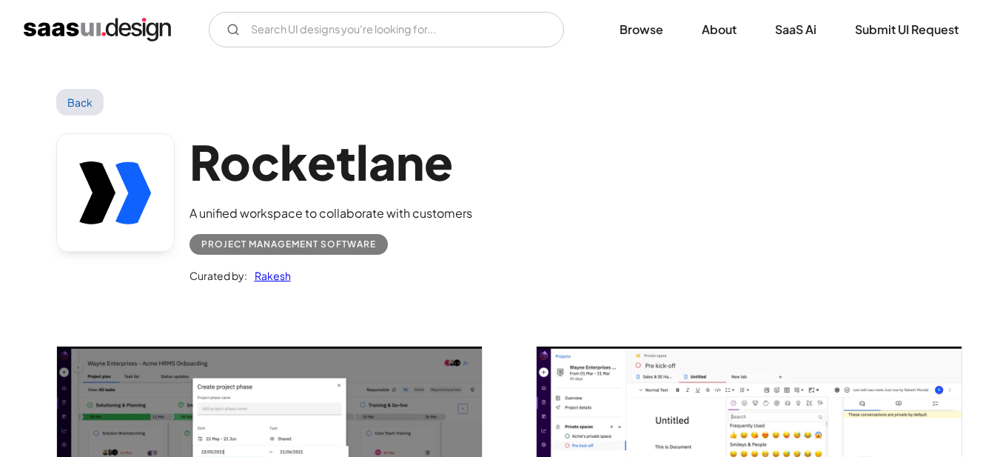
click at [363, 377] on img "open lightbox" at bounding box center [269, 466] width 425 height 239
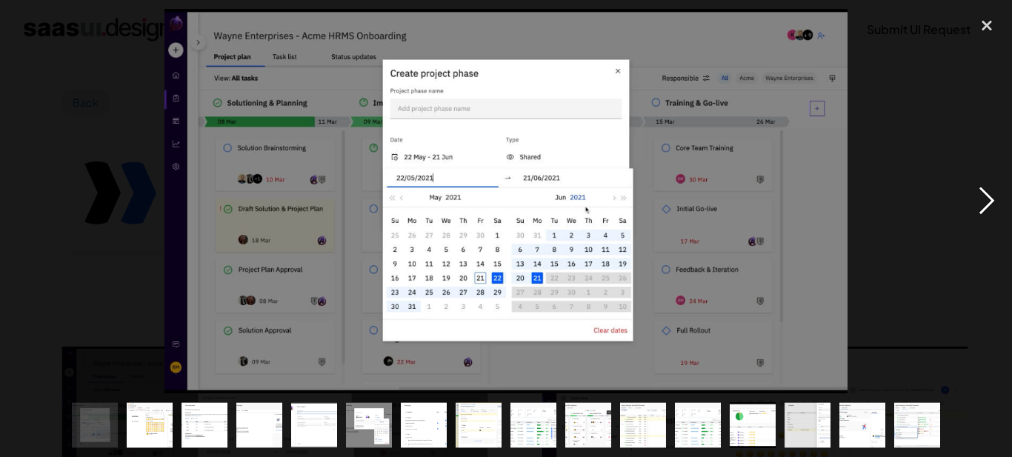
click at [988, 204] on div "next image" at bounding box center [986, 201] width 50 height 384
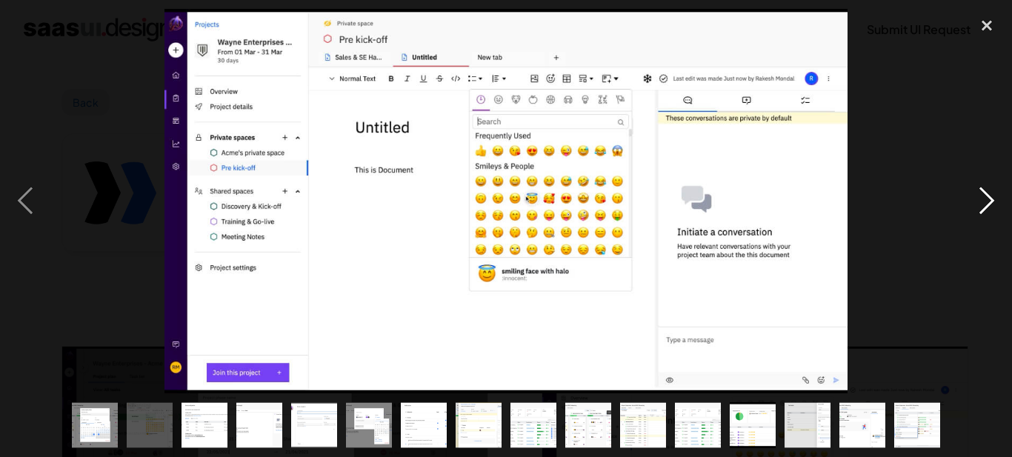
click at [986, 202] on div "next image" at bounding box center [986, 201] width 50 height 384
